Goal: Information Seeking & Learning: Learn about a topic

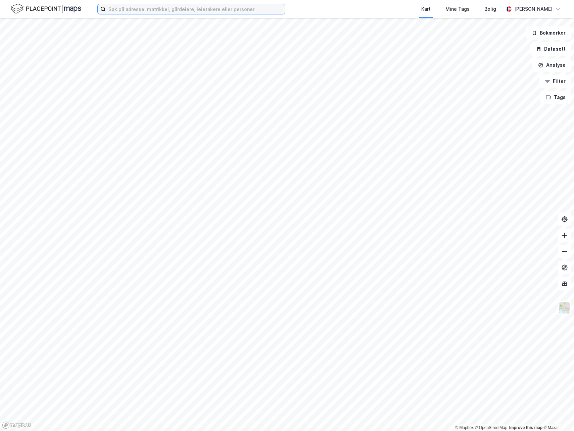
click at [132, 11] on input at bounding box center [195, 9] width 179 height 10
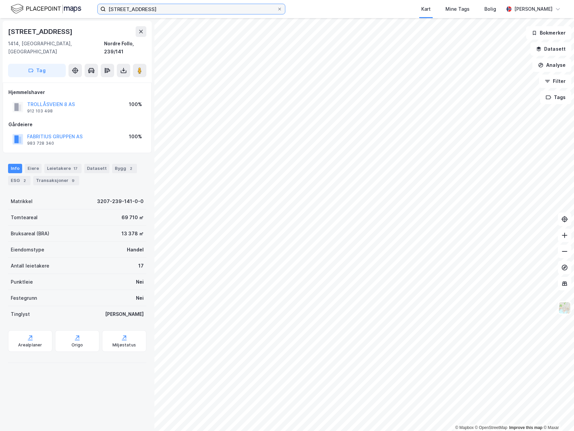
type input "[STREET_ADDRESS]"
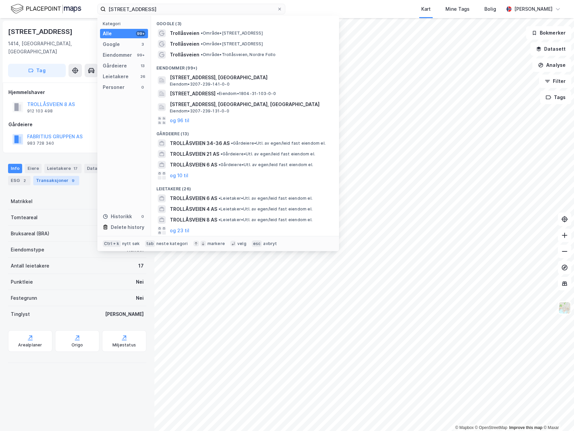
click at [75, 176] on div "Transaksjoner 9" at bounding box center [56, 180] width 46 height 9
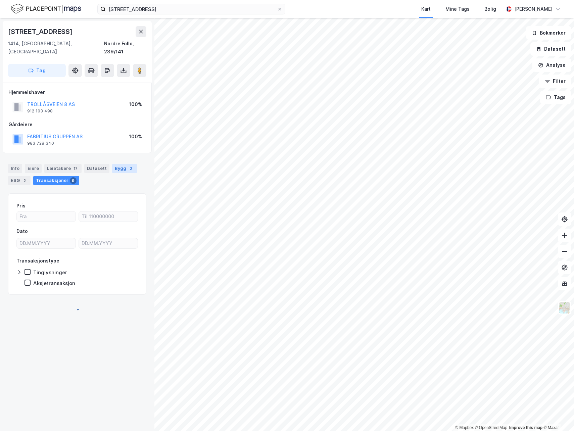
click at [117, 164] on div "Bygg 2" at bounding box center [124, 168] width 25 height 9
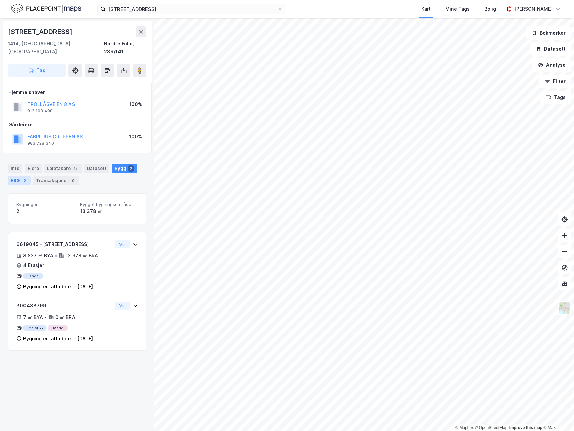
click at [19, 176] on div "ESG 2" at bounding box center [19, 180] width 22 height 9
